Goal: Task Accomplishment & Management: Manage account settings

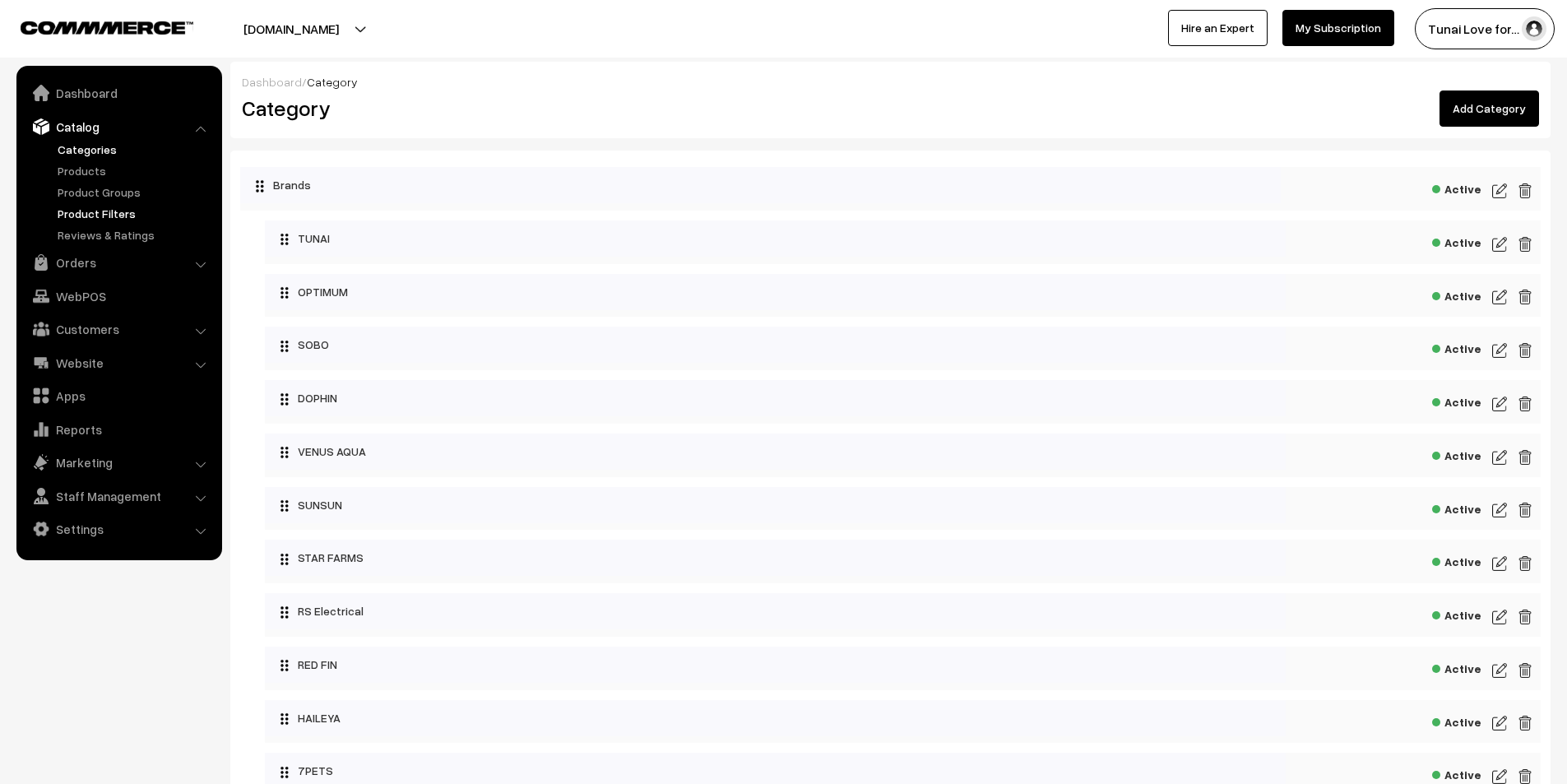
scroll to position [658, 0]
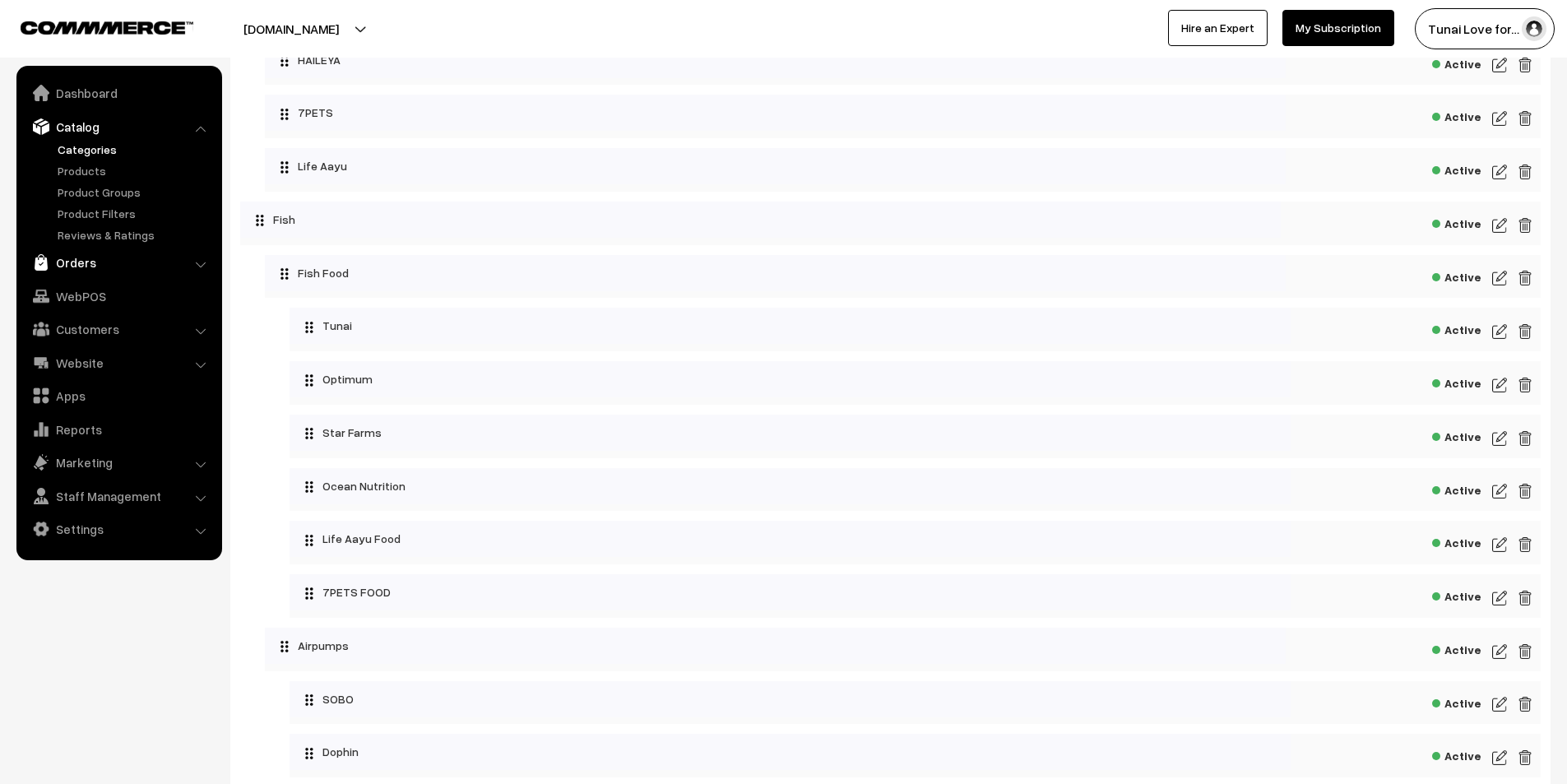
click at [83, 264] on link "Orders" at bounding box center [118, 262] width 196 height 30
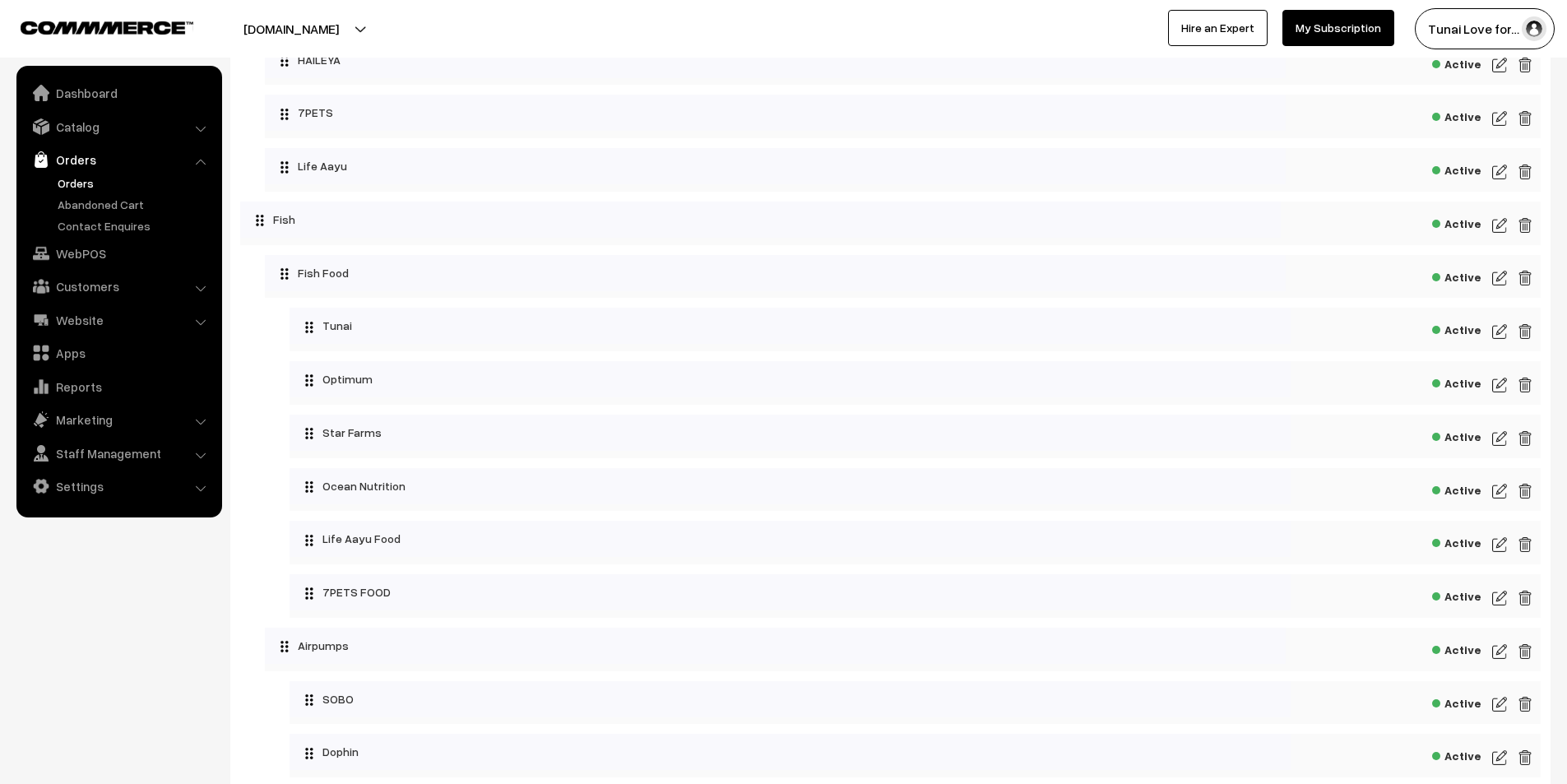
click at [75, 187] on link "Orders" at bounding box center [134, 183] width 162 height 17
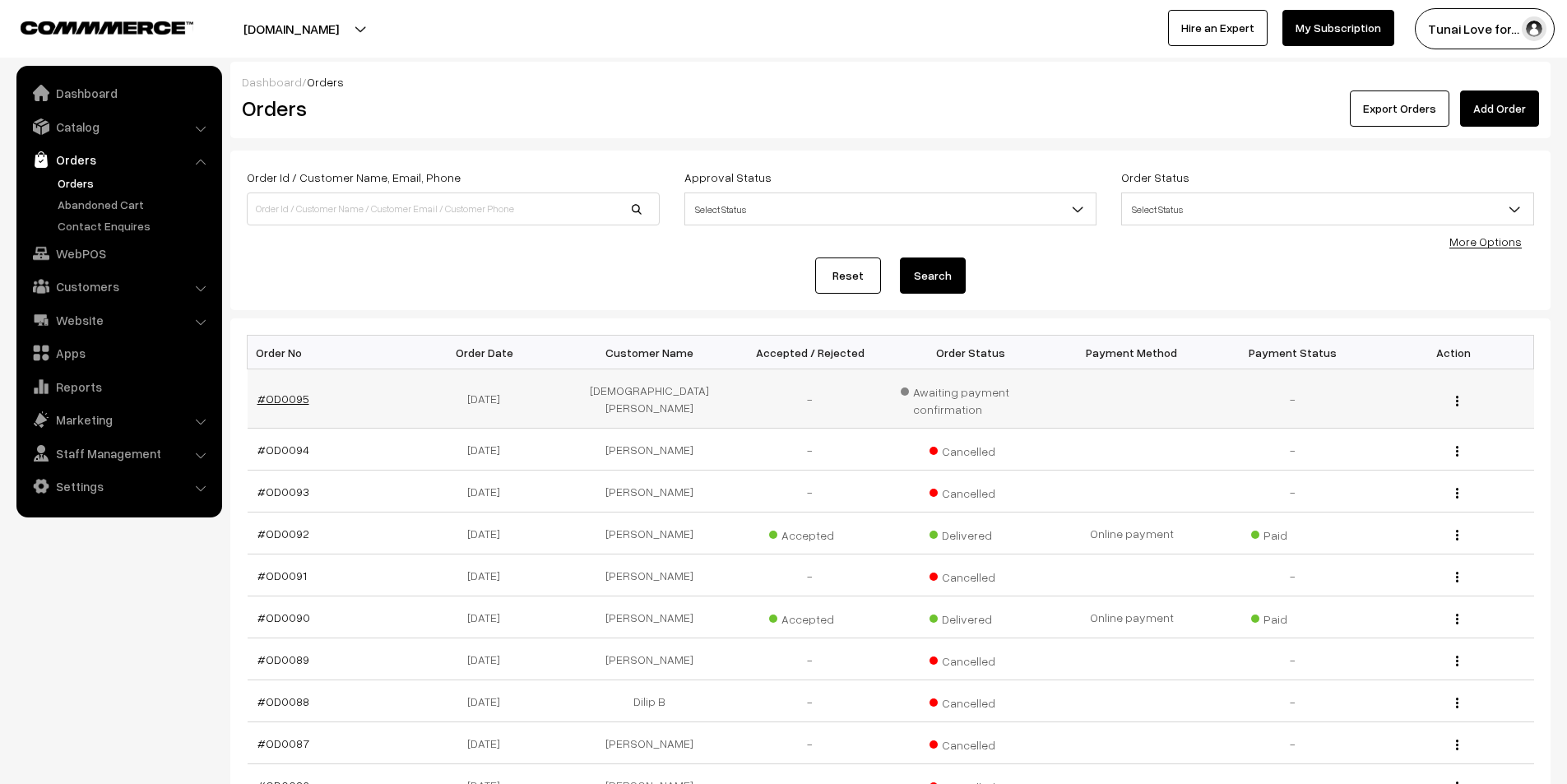
click at [276, 394] on link "#OD0095" at bounding box center [283, 398] width 52 height 14
click at [81, 180] on link "Orders" at bounding box center [134, 183] width 162 height 17
